Goal: Book appointment/travel/reservation

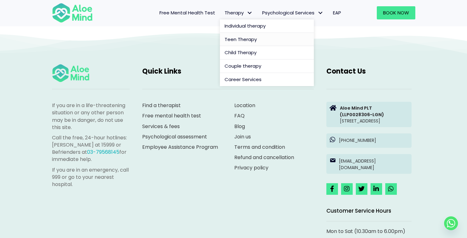
scroll to position [1762, 0]
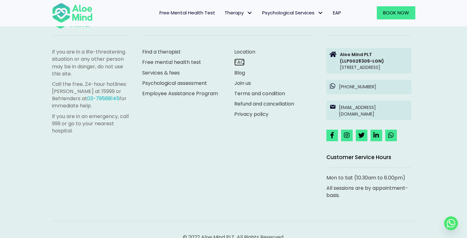
click at [236, 62] on link "FAQ" at bounding box center [240, 62] width 10 height 7
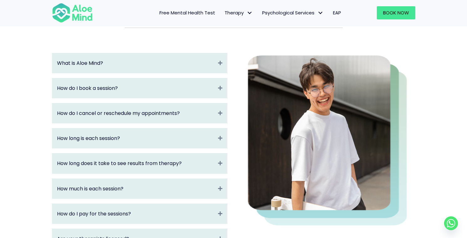
scroll to position [71, 0]
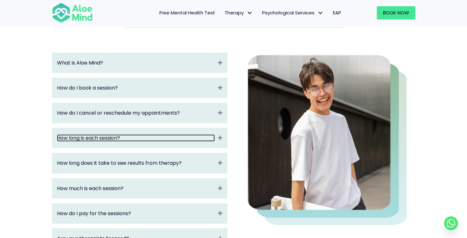
click at [188, 141] on link "How long is each session?" at bounding box center [136, 137] width 158 height 7
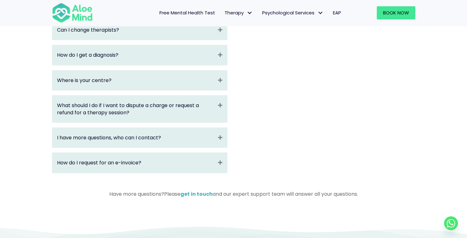
scroll to position [312, 0]
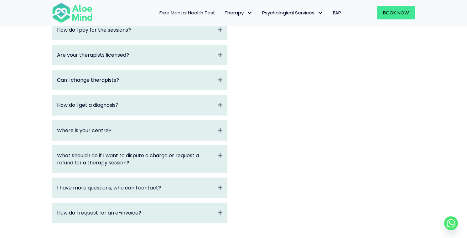
click at [135, 60] on div "Are your therapists licensed? Expand" at bounding box center [139, 55] width 175 height 20
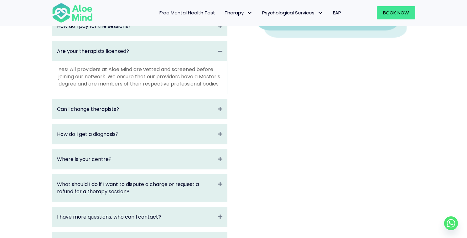
scroll to position [254, 0]
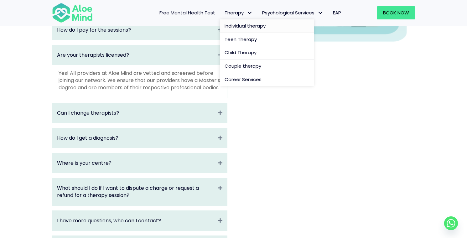
click at [239, 25] on span "Individual therapy" at bounding box center [245, 26] width 41 height 7
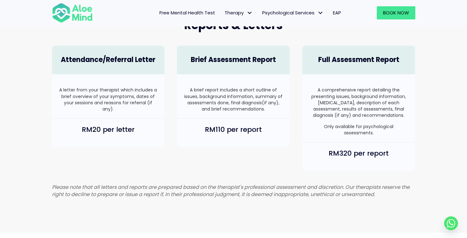
scroll to position [183, 0]
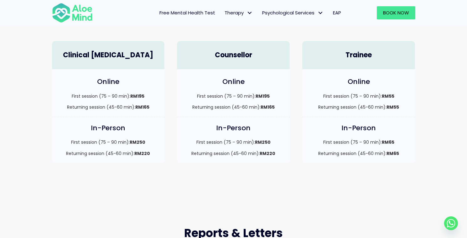
click at [191, 14] on span "Free Mental Health Test" at bounding box center [188, 12] width 56 height 7
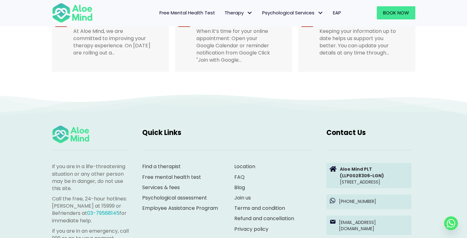
scroll to position [1334, 0]
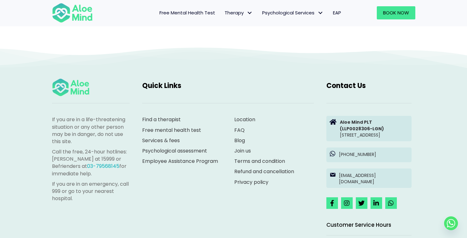
click at [176, 193] on div "If you are in a life-threatening situation or any other person may be in danger…" at bounding box center [234, 174] width 376 height 205
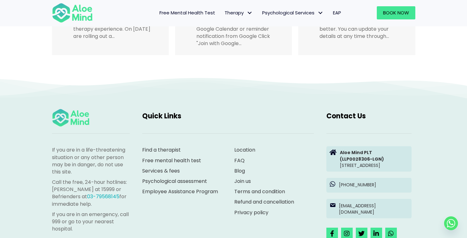
scroll to position [1363, 0]
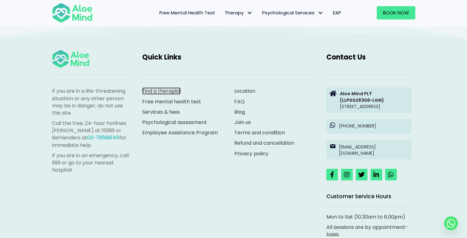
click at [167, 87] on link "Find a therapist" at bounding box center [161, 90] width 39 height 7
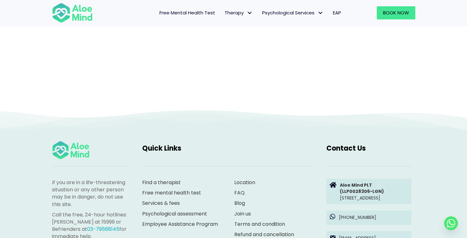
scroll to position [65, 0]
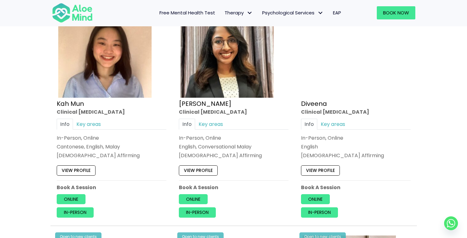
scroll to position [360, 0]
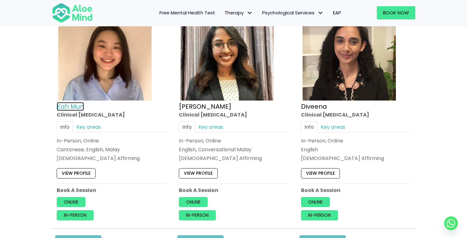
click at [79, 105] on link "Kah Mun" at bounding box center [70, 106] width 27 height 9
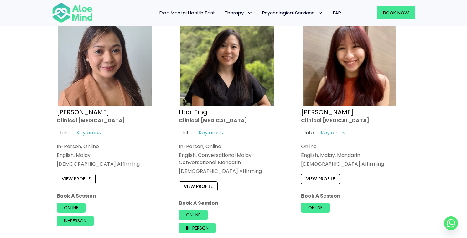
scroll to position [587, 0]
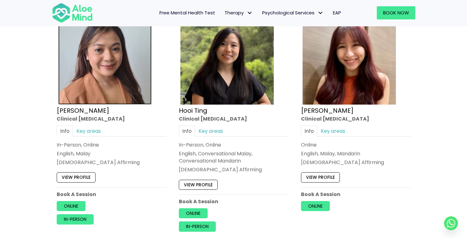
click at [90, 85] on img at bounding box center [104, 57] width 93 height 93
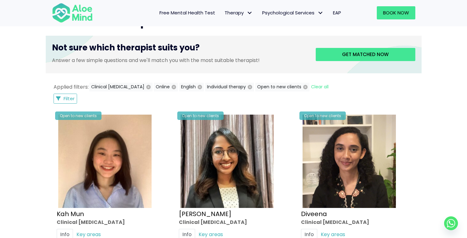
scroll to position [303, 0]
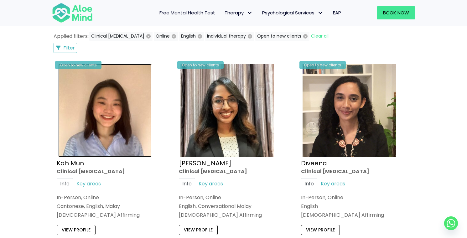
click at [83, 139] on img at bounding box center [104, 110] width 93 height 93
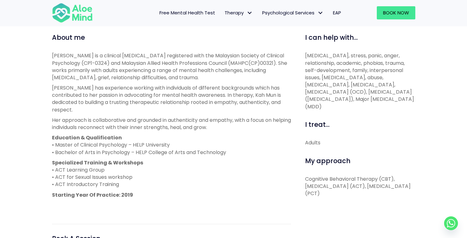
scroll to position [221, 0]
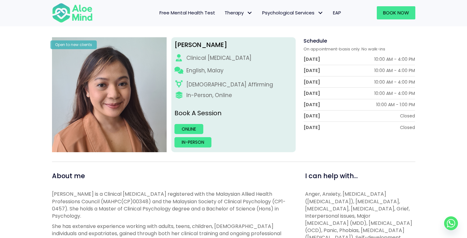
scroll to position [34, 0]
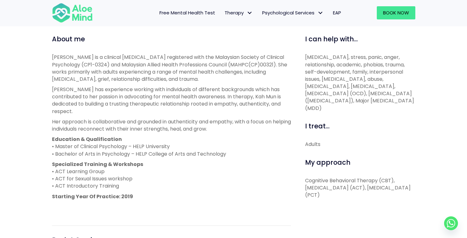
scroll to position [216, 0]
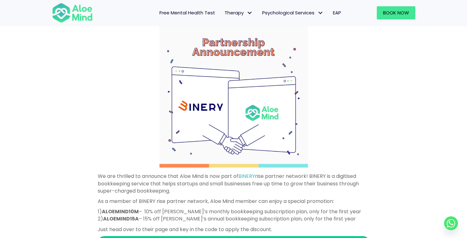
scroll to position [241, 0]
